Goal: Task Accomplishment & Management: Manage account settings

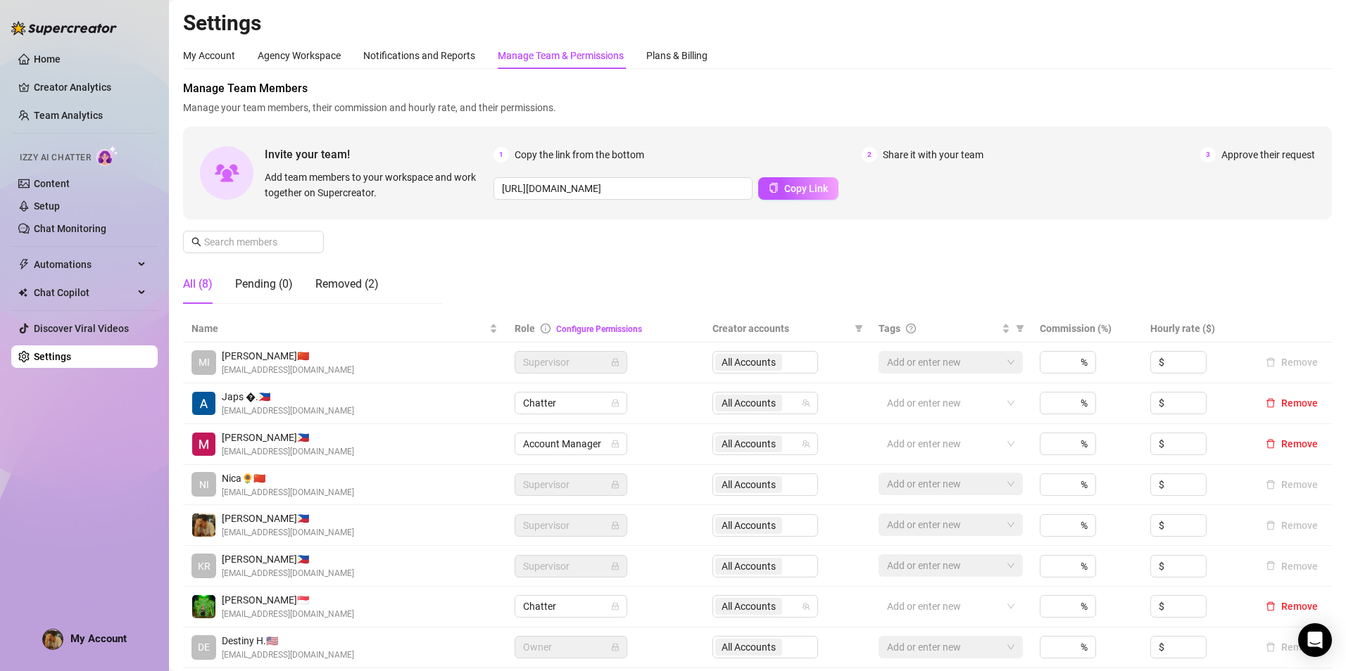
click at [99, 638] on span "My Account" at bounding box center [98, 639] width 56 height 13
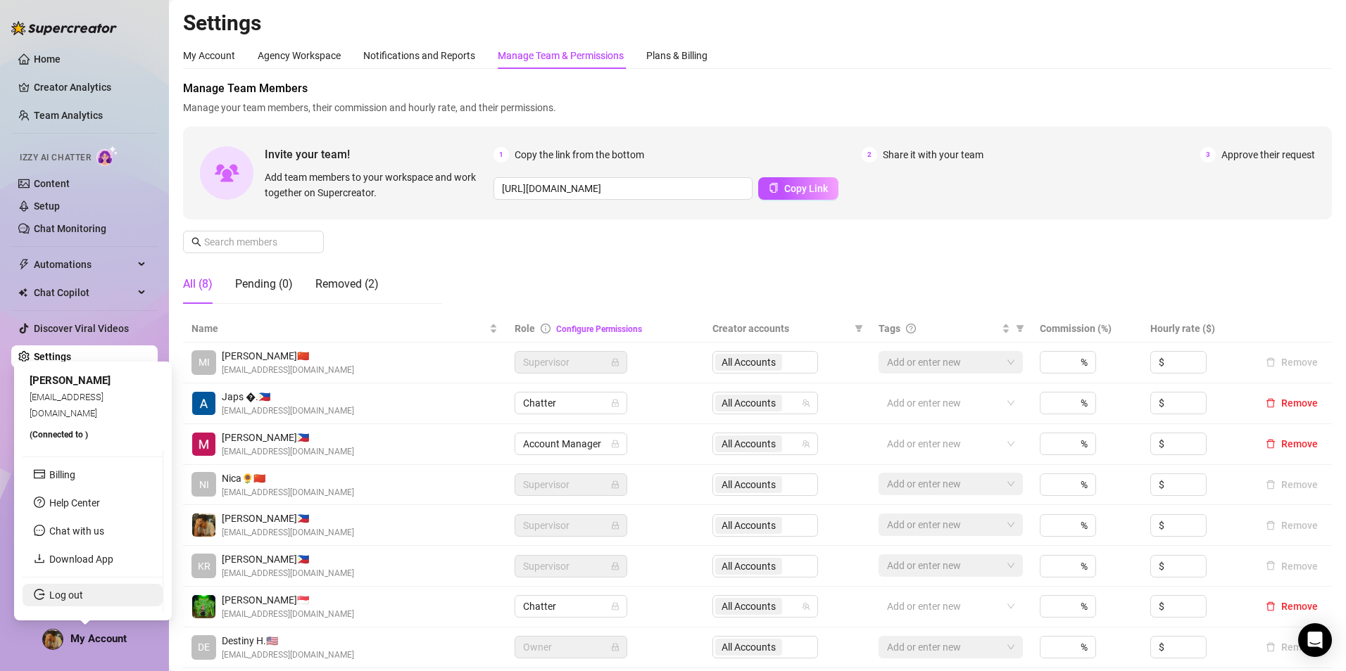
click at [83, 601] on link "Log out" at bounding box center [66, 595] width 34 height 11
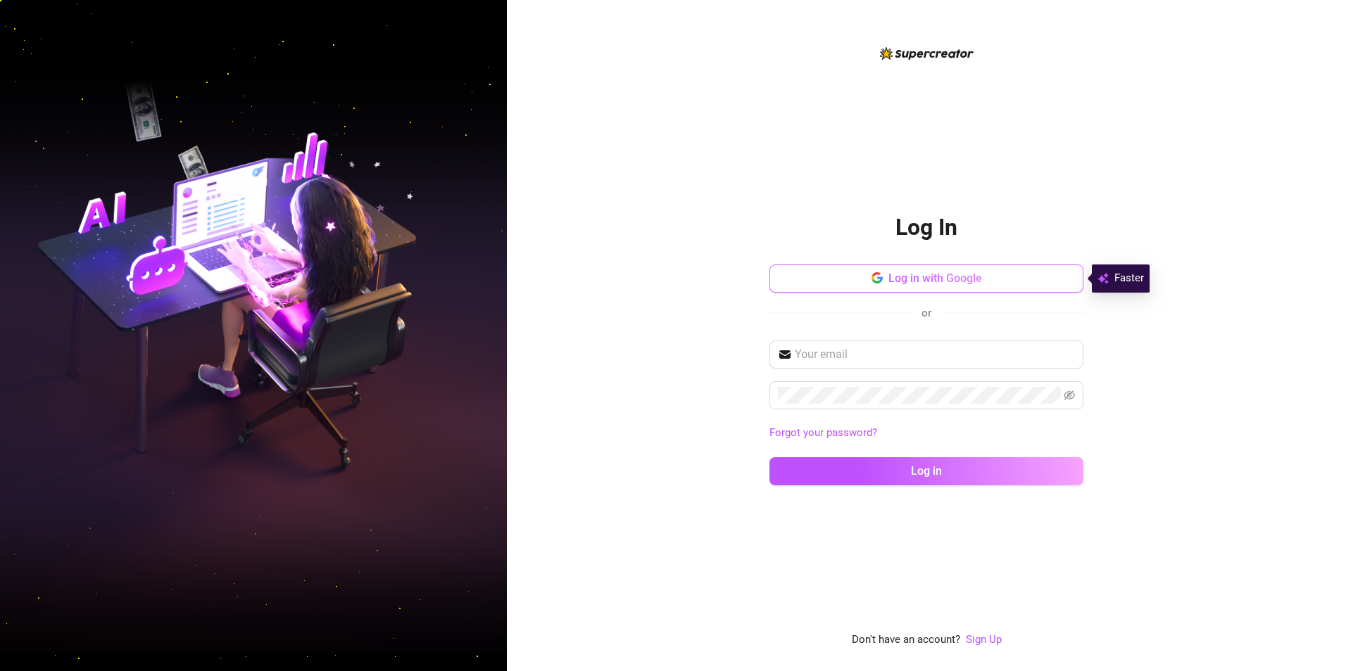
click at [870, 269] on button "Log in with Google" at bounding box center [926, 279] width 314 height 28
